Goal: Contribute content

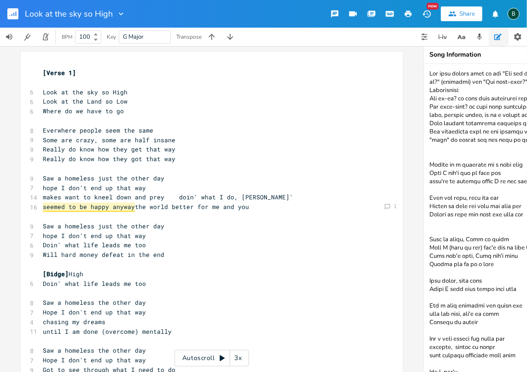
scroll to position [487, 0]
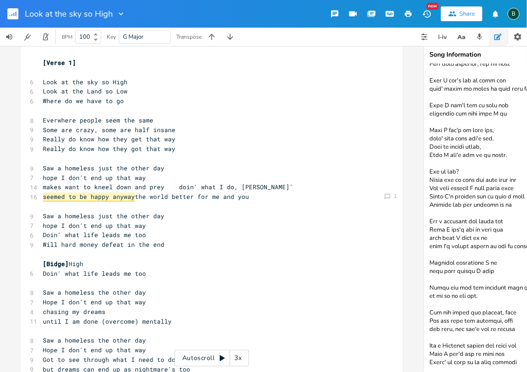
click at [14, 14] on icon "button" at bounding box center [13, 14] width 1 height 3
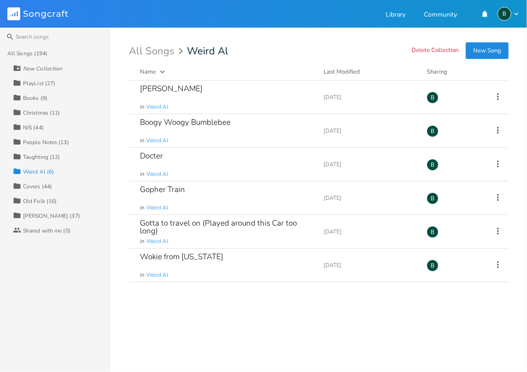
click at [36, 154] on div "Taughting (12)" at bounding box center [41, 157] width 37 height 6
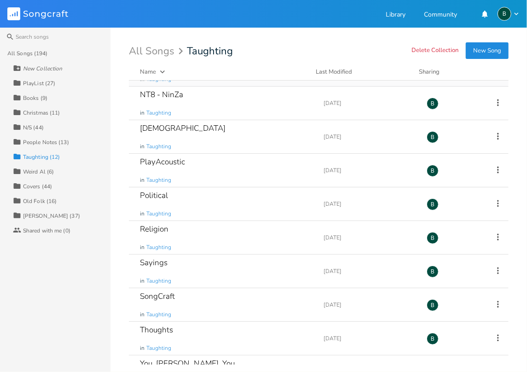
scroll to position [117, 0]
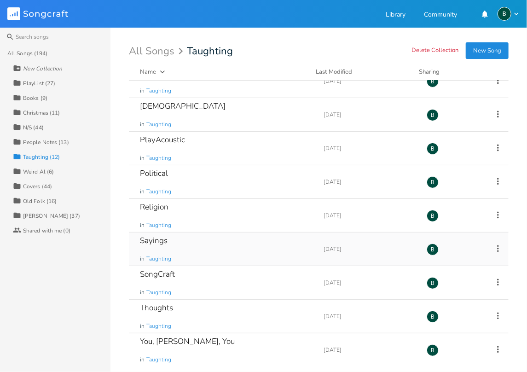
click at [158, 243] on div "Sayings" at bounding box center [154, 240] width 28 height 8
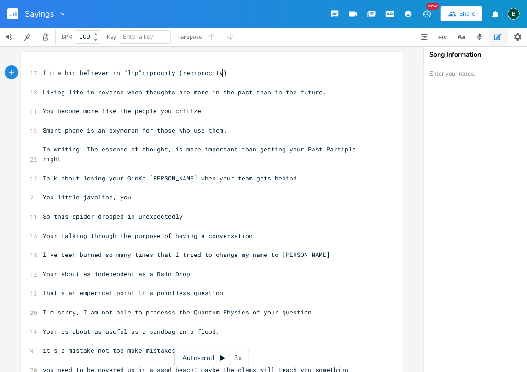
click at [41, 73] on pre "I'm a big believer in "lip"ciprocity (reciprocity)" at bounding box center [207, 73] width 332 height 10
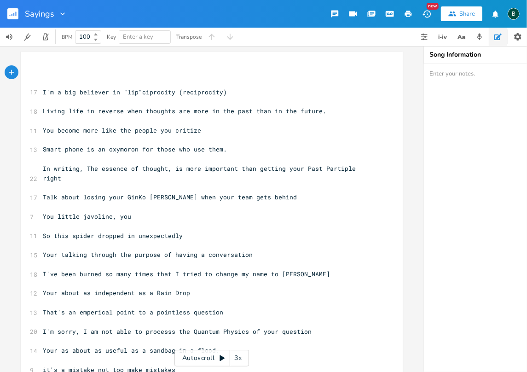
click at [41, 75] on pre "​" at bounding box center [207, 73] width 332 height 10
type textarea "You got to have the patioence of a Watermeln"
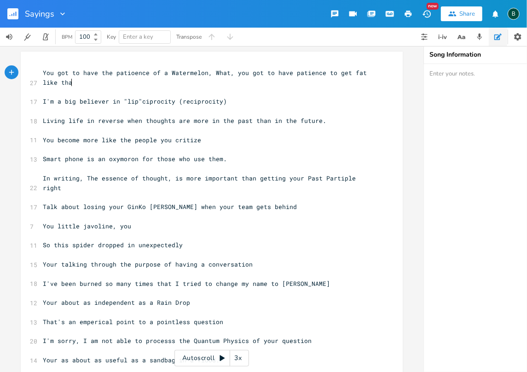
type textarea "on, What, you got to have patience to get fat like that"
click at [207, 72] on span "You got to have the patioence of a Watermelon, What, you got to have patience t…" at bounding box center [207, 78] width 328 height 18
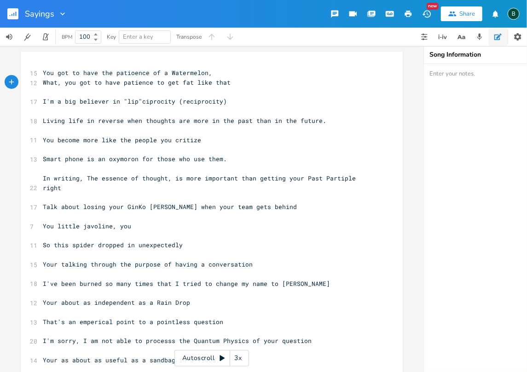
click at [53, 83] on span "What, you got to have patience to get fat like that" at bounding box center [137, 82] width 188 height 8
type textarea "?"
click at [60, 83] on span "What?, you got to have patience to get fat like that" at bounding box center [138, 82] width 191 height 8
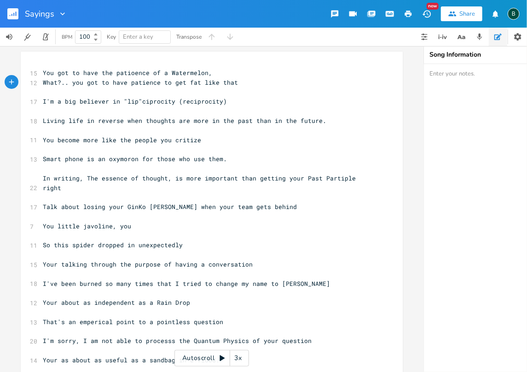
type textarea "..."
click at [76, 82] on span "What?... you got to have patience to get fat like that" at bounding box center [142, 82] width 199 height 8
type textarea "Y"
